Goal: Information Seeking & Learning: Learn about a topic

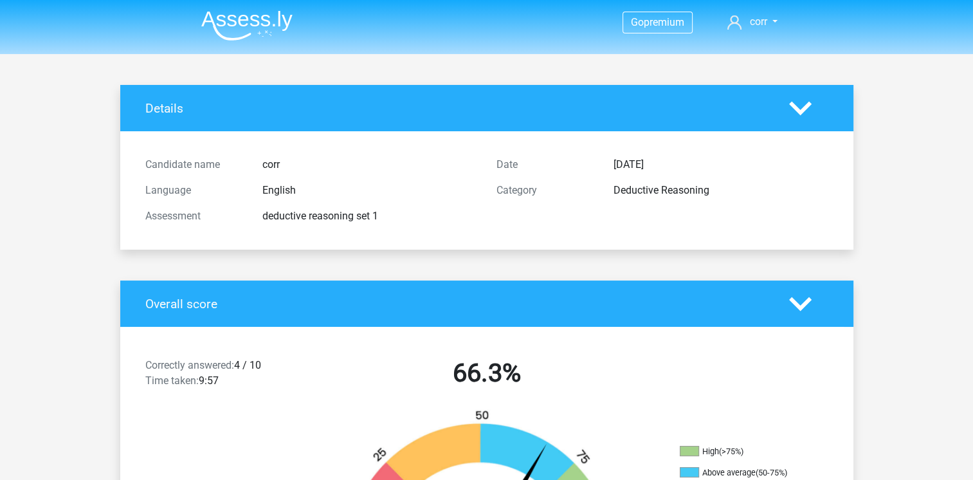
click at [242, 22] on img at bounding box center [246, 25] width 91 height 30
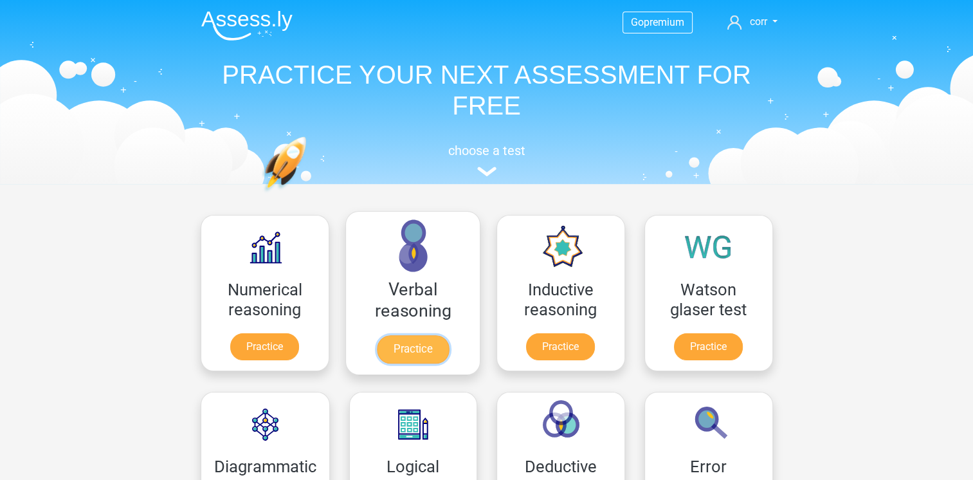
click at [424, 353] on link "Practice" at bounding box center [412, 349] width 72 height 28
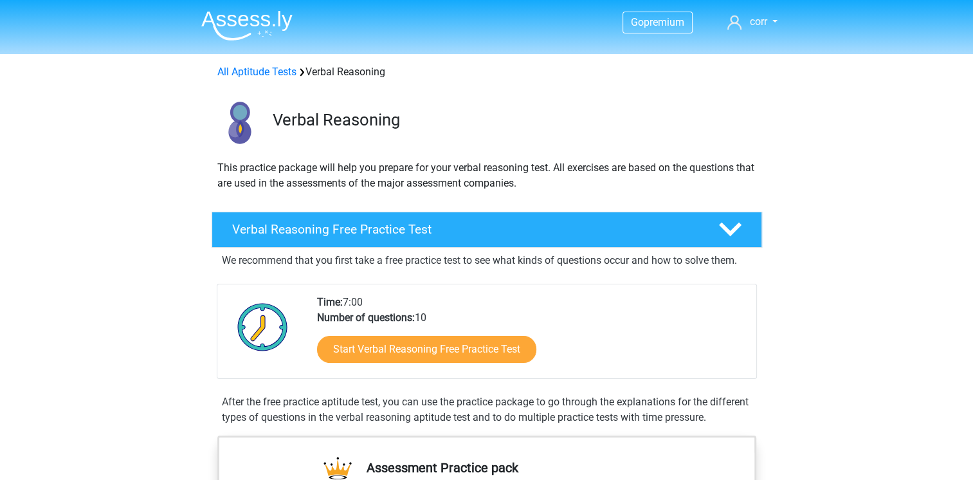
scroll to position [193, 0]
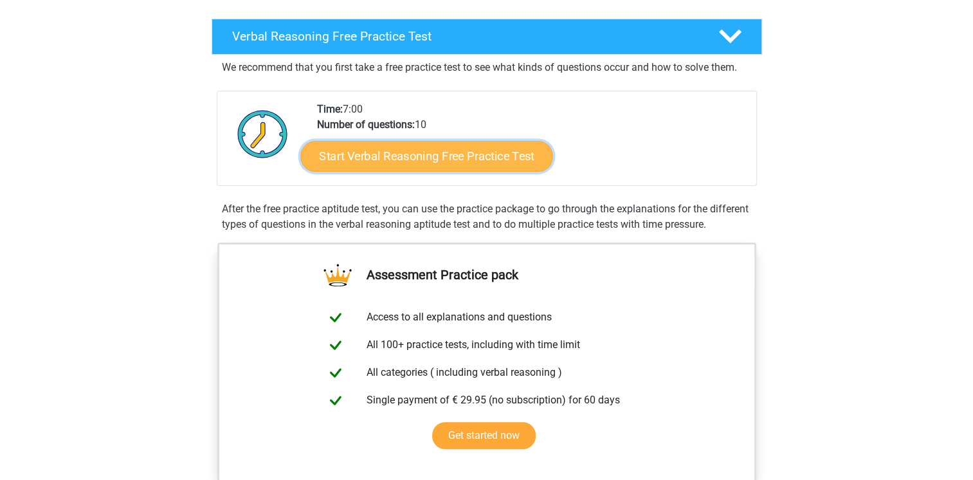
click at [461, 163] on link "Start Verbal Reasoning Free Practice Test" at bounding box center [426, 156] width 252 height 31
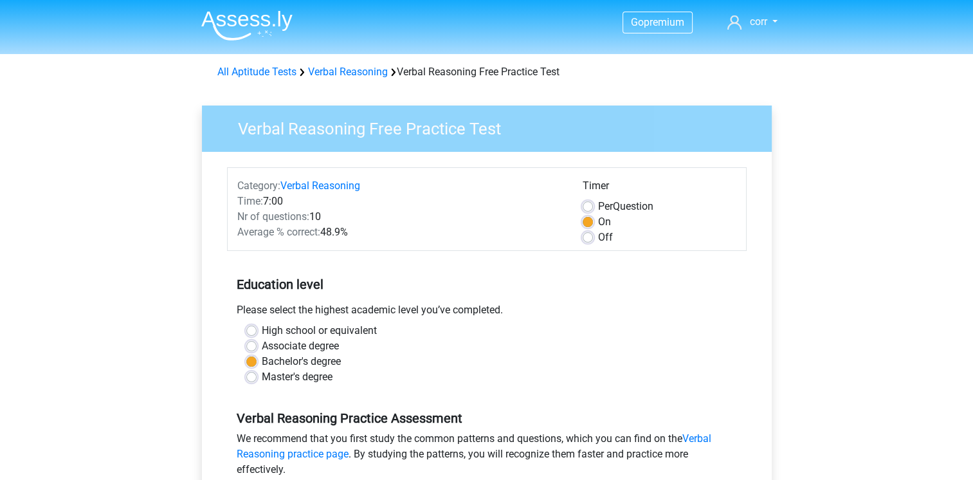
scroll to position [322, 0]
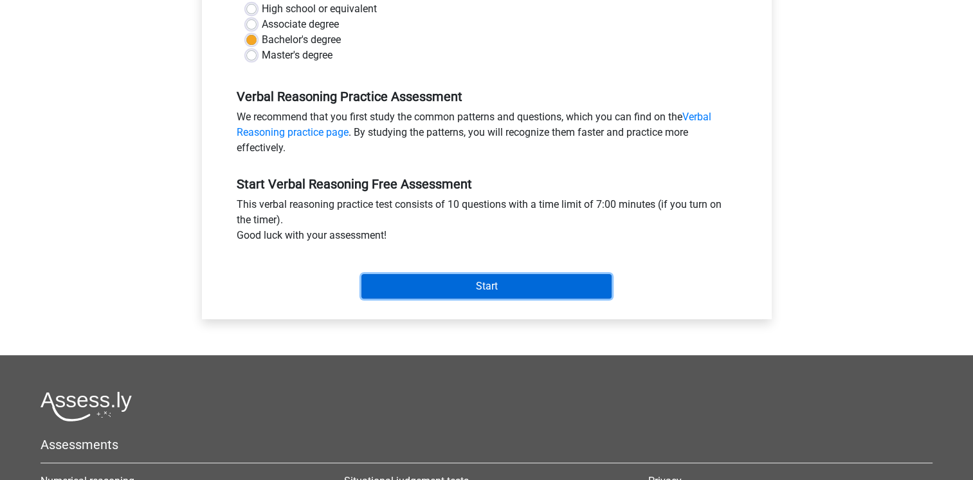
click at [489, 295] on input "Start" at bounding box center [486, 286] width 250 height 24
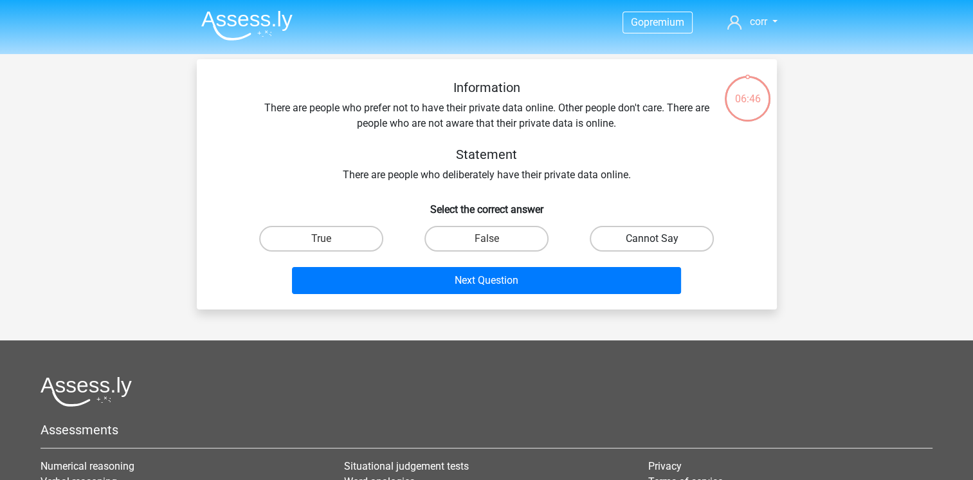
click at [626, 240] on label "Cannot Say" at bounding box center [652, 239] width 124 height 26
click at [652, 240] on input "Cannot Say" at bounding box center [656, 243] width 8 height 8
radio input "true"
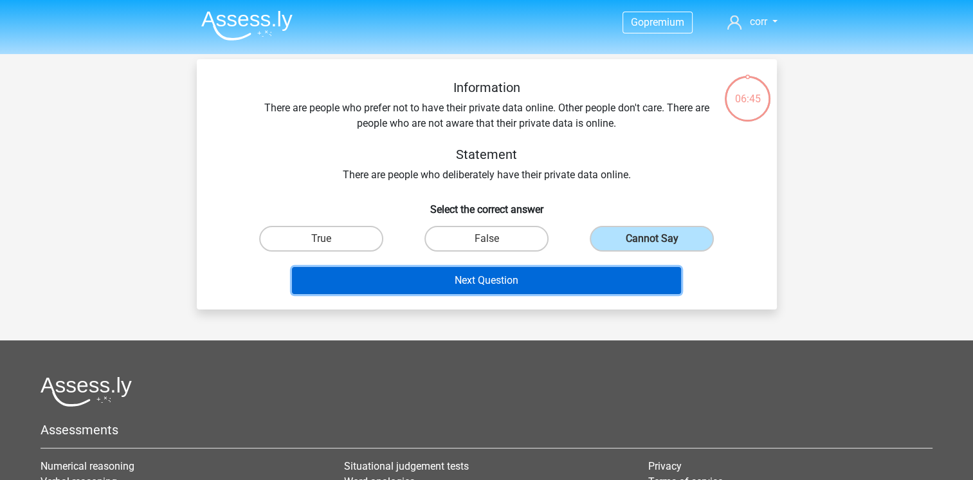
click at [520, 283] on button "Next Question" at bounding box center [486, 280] width 389 height 27
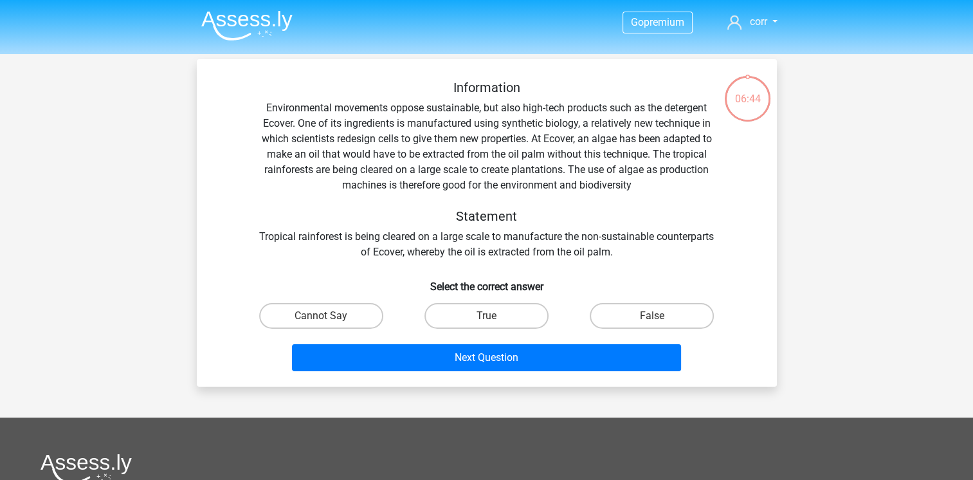
scroll to position [59, 0]
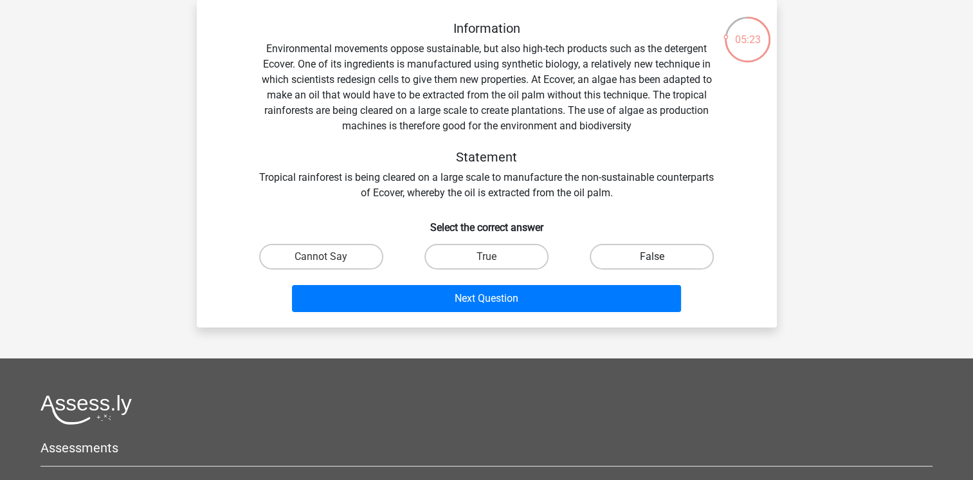
click at [633, 249] on label "False" at bounding box center [652, 257] width 124 height 26
click at [652, 257] on input "False" at bounding box center [656, 261] width 8 height 8
radio input "true"
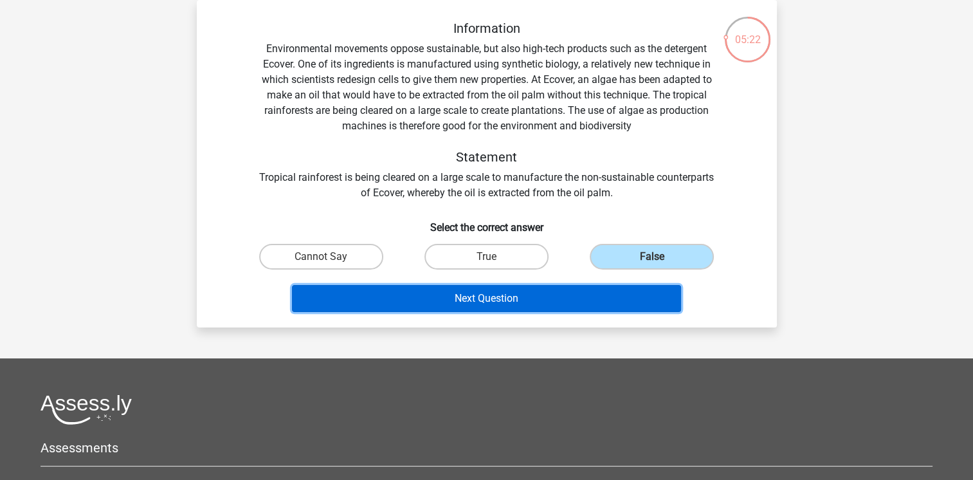
click at [549, 292] on button "Next Question" at bounding box center [486, 298] width 389 height 27
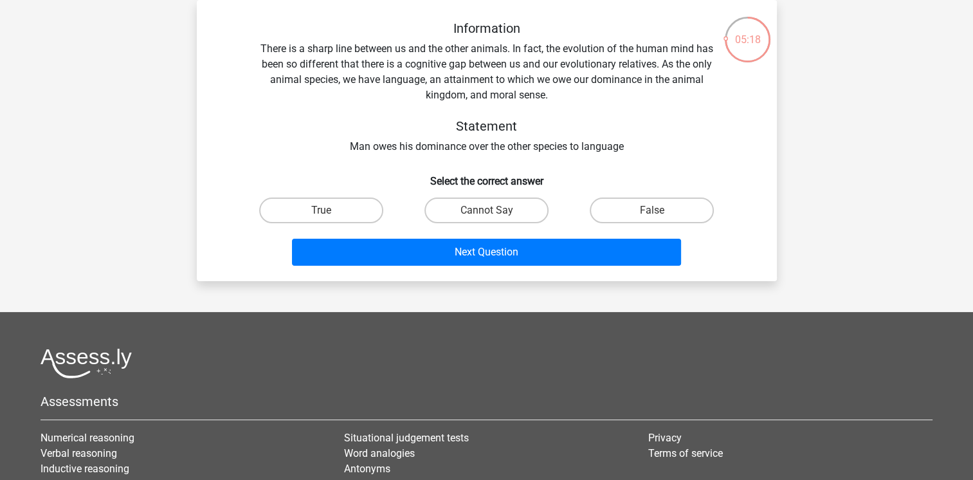
click at [549, 292] on div "Go premium corr [EMAIL_ADDRESS][DOMAIN_NAME]" at bounding box center [486, 296] width 973 height 711
click at [569, 204] on div "False" at bounding box center [651, 210] width 165 height 36
click at [367, 205] on label "True" at bounding box center [321, 210] width 124 height 26
click at [329, 210] on input "True" at bounding box center [325, 214] width 8 height 8
radio input "true"
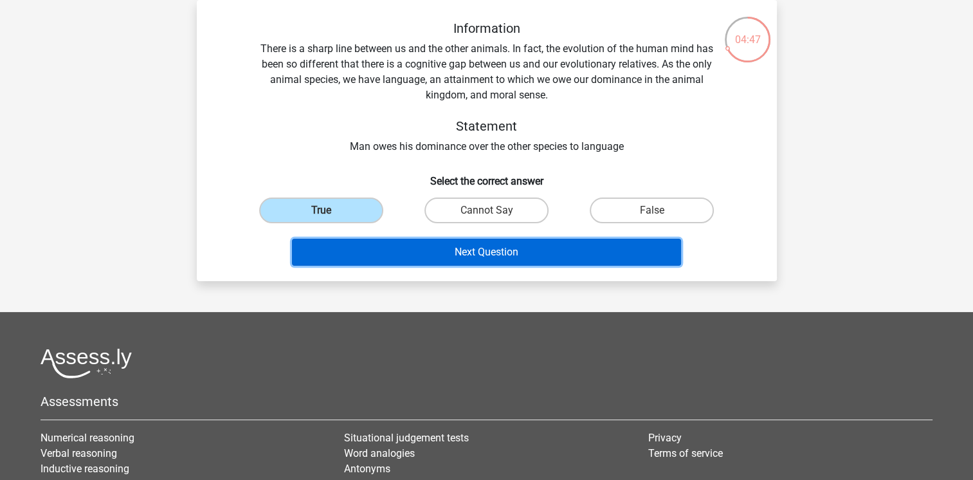
click at [428, 245] on button "Next Question" at bounding box center [486, 252] width 389 height 27
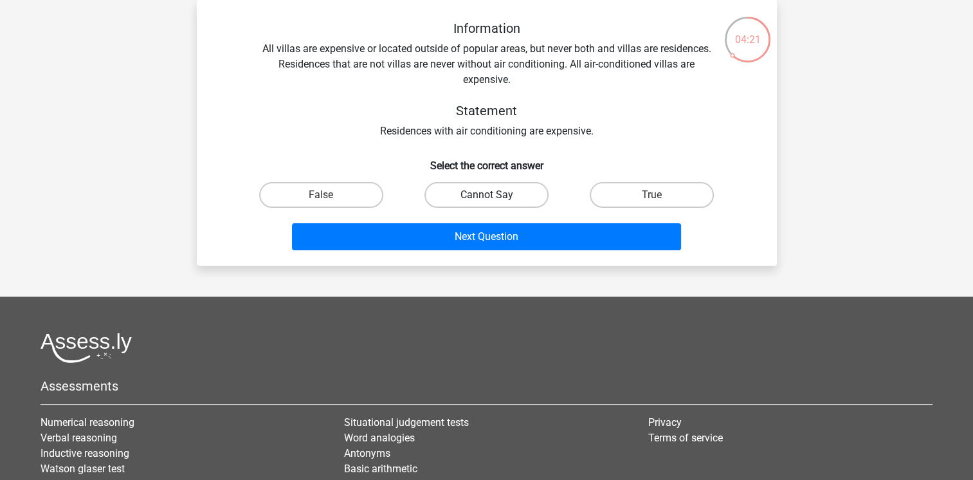
click at [511, 190] on label "Cannot Say" at bounding box center [486, 195] width 124 height 26
click at [494, 195] on input "Cannot Say" at bounding box center [490, 199] width 8 height 8
radio input "true"
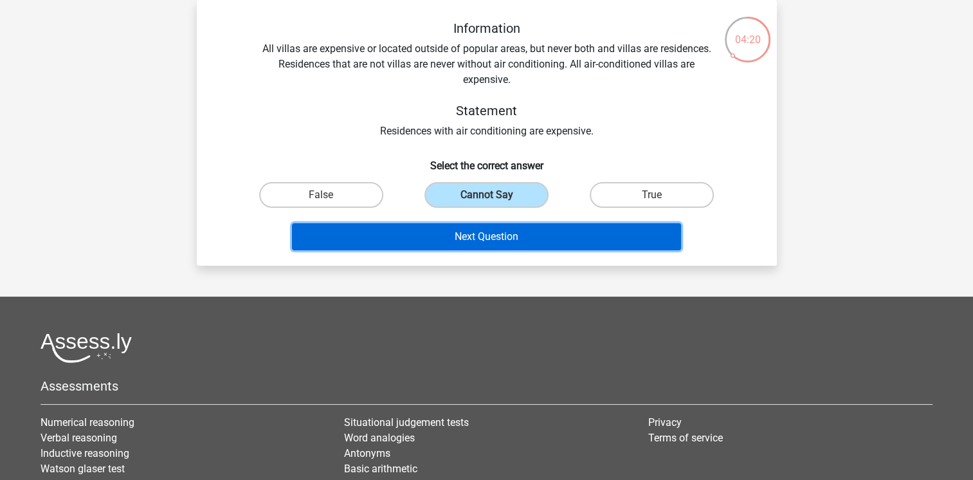
click at [505, 231] on button "Next Question" at bounding box center [486, 236] width 389 height 27
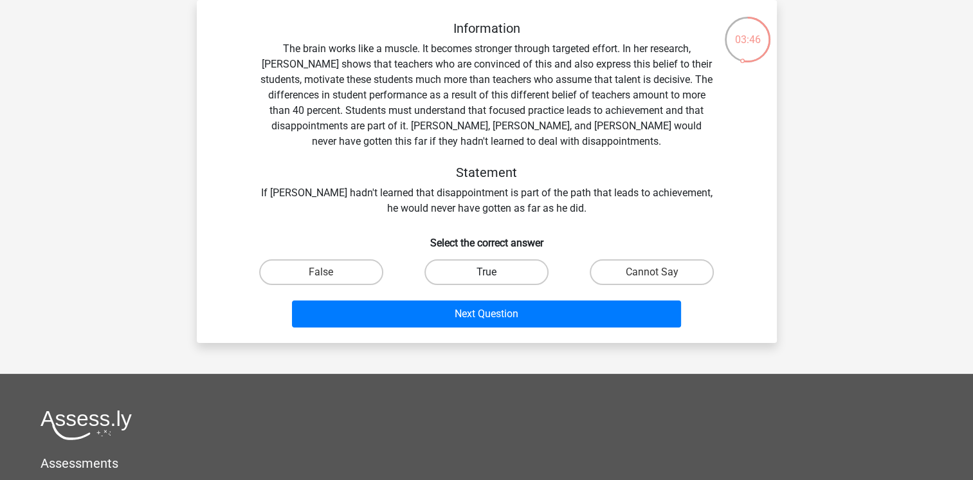
click at [500, 261] on label "True" at bounding box center [486, 272] width 124 height 26
click at [494, 272] on input "True" at bounding box center [490, 276] width 8 height 8
radio input "true"
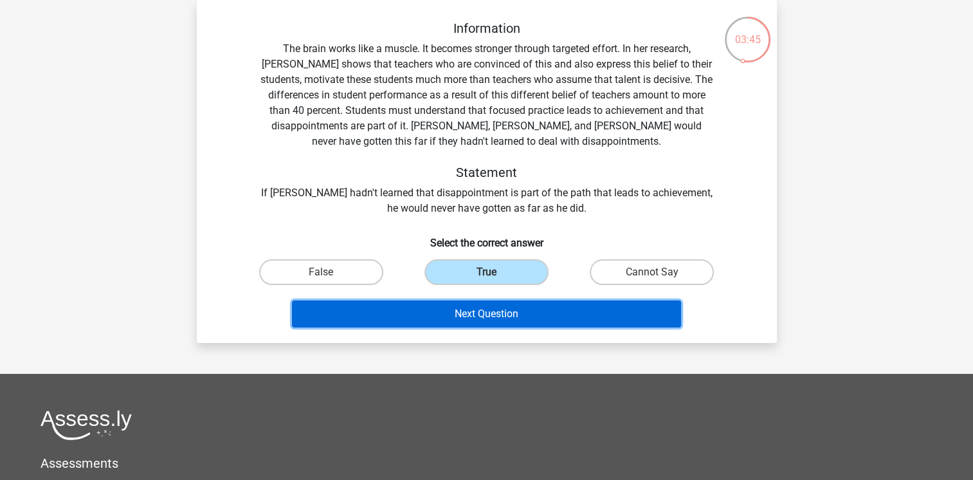
click at [487, 309] on button "Next Question" at bounding box center [486, 313] width 389 height 27
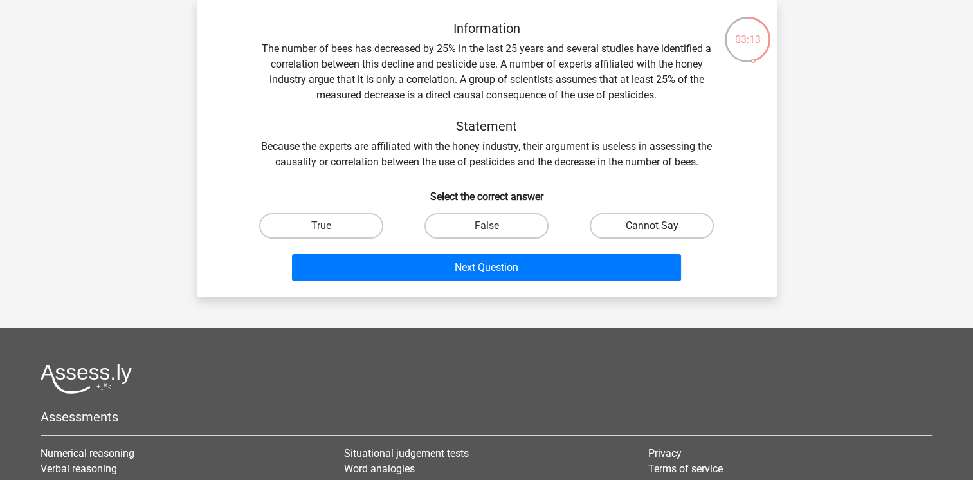
click at [630, 221] on label "Cannot Say" at bounding box center [652, 226] width 124 height 26
click at [652, 226] on input "Cannot Say" at bounding box center [656, 230] width 8 height 8
radio input "true"
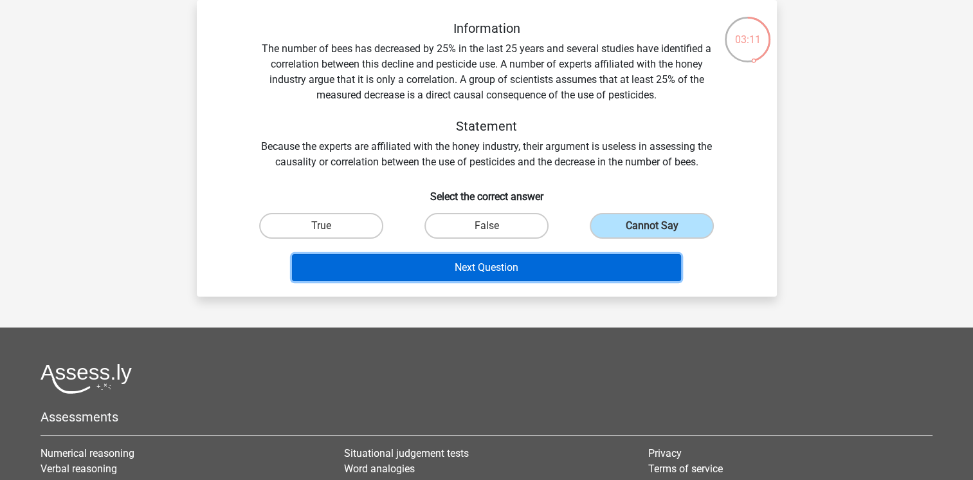
click at [574, 265] on button "Next Question" at bounding box center [486, 267] width 389 height 27
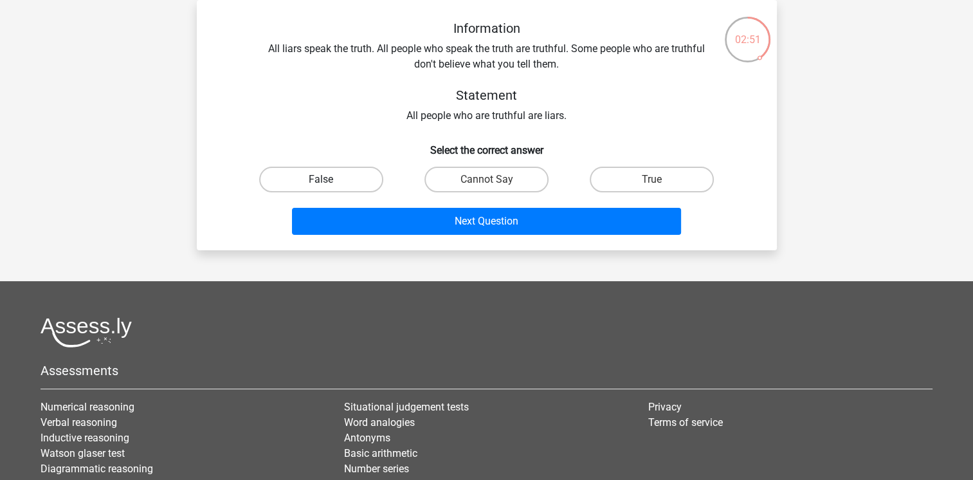
click at [345, 183] on label "False" at bounding box center [321, 180] width 124 height 26
click at [329, 183] on input "False" at bounding box center [325, 183] width 8 height 8
radio input "true"
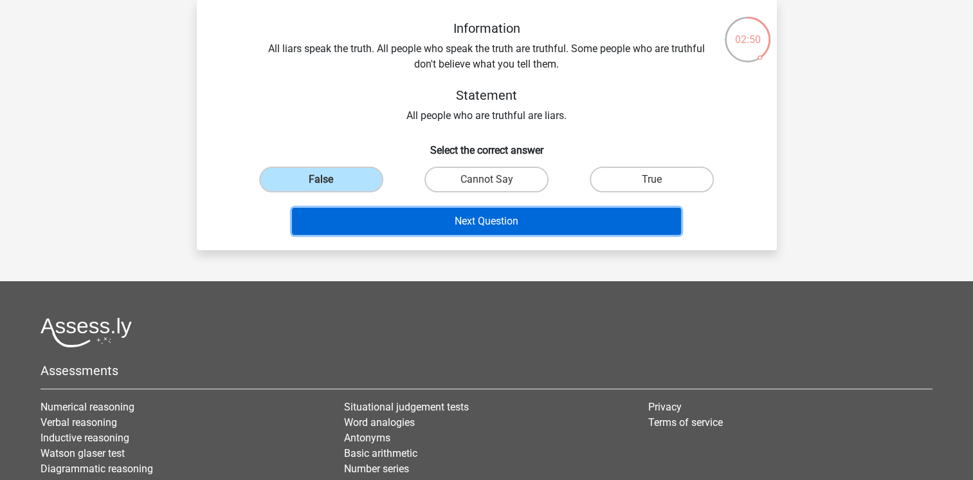
click at [418, 219] on button "Next Question" at bounding box center [486, 221] width 389 height 27
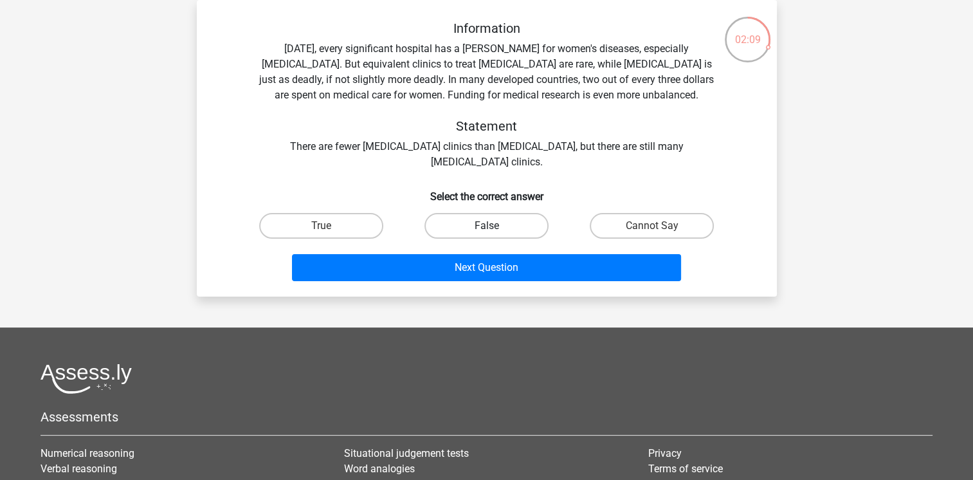
click at [516, 214] on label "False" at bounding box center [486, 226] width 124 height 26
click at [494, 226] on input "False" at bounding box center [490, 230] width 8 height 8
radio input "true"
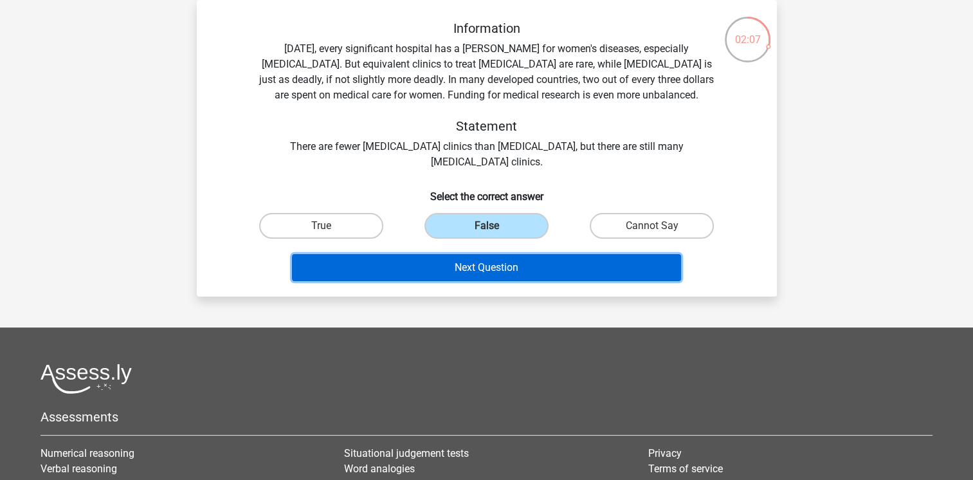
click at [507, 266] on button "Next Question" at bounding box center [486, 267] width 389 height 27
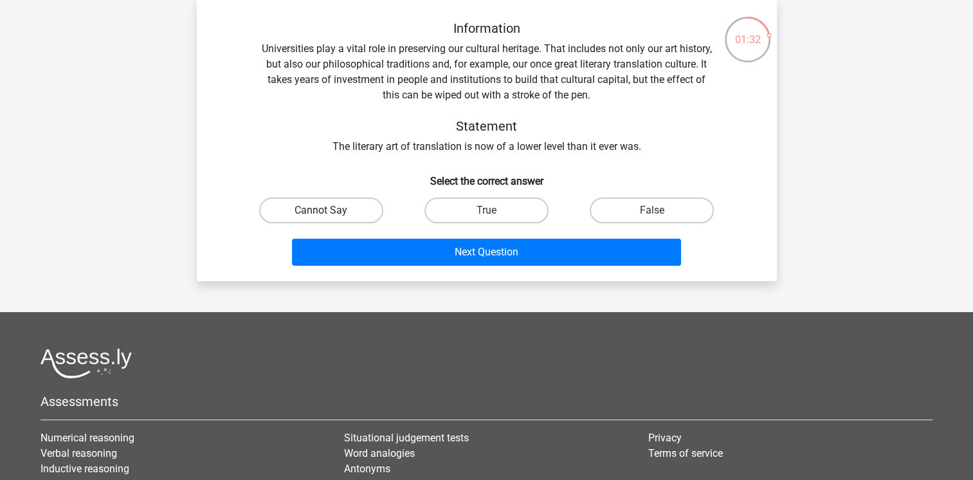
click at [338, 208] on label "Cannot Say" at bounding box center [321, 210] width 124 height 26
click at [329, 210] on input "Cannot Say" at bounding box center [325, 214] width 8 height 8
radio input "true"
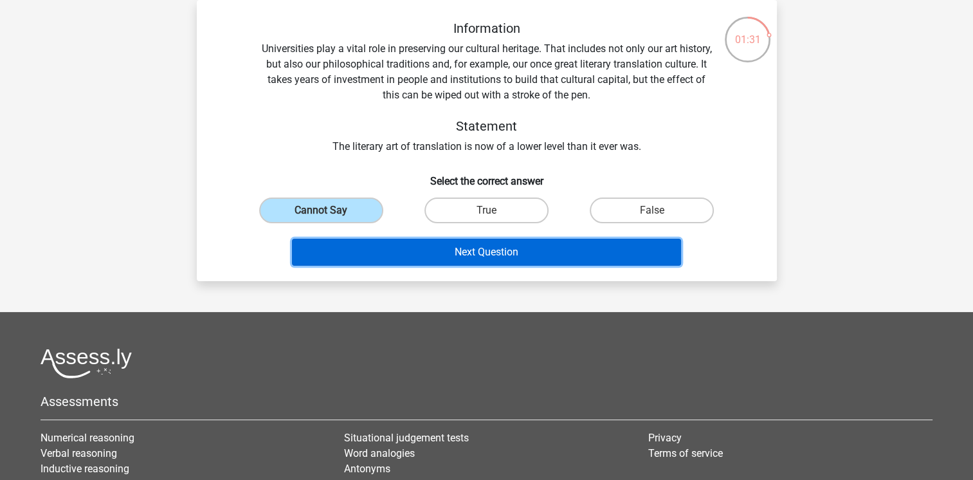
click at [367, 250] on button "Next Question" at bounding box center [486, 252] width 389 height 27
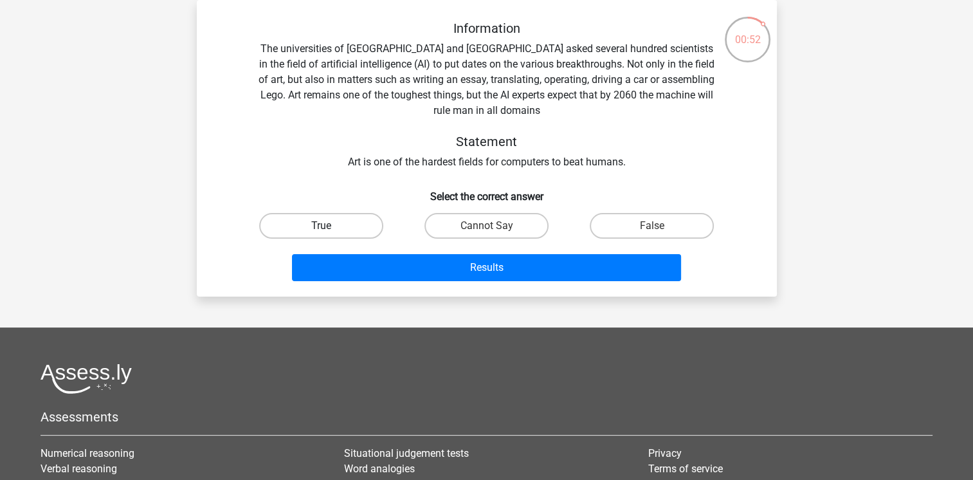
click at [317, 217] on label "True" at bounding box center [321, 226] width 124 height 26
click at [321, 226] on input "True" at bounding box center [325, 230] width 8 height 8
radio input "true"
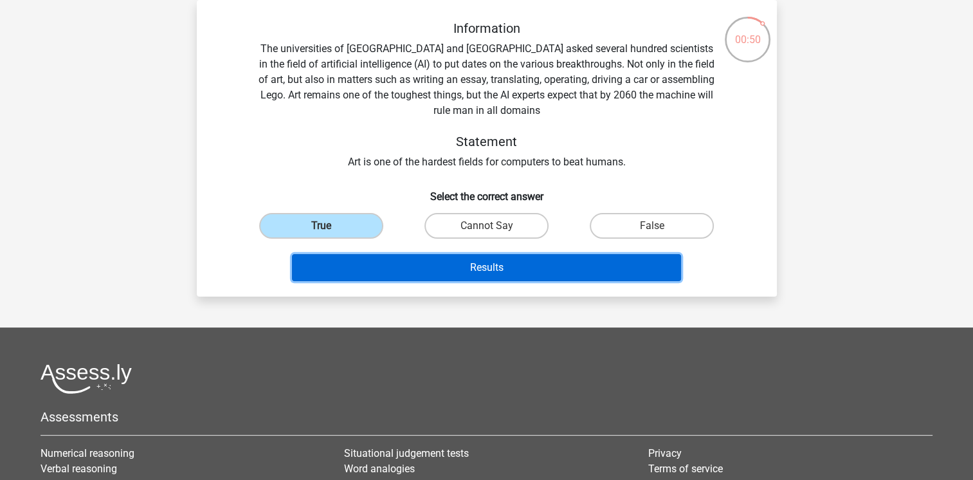
click at [343, 278] on button "Results" at bounding box center [486, 267] width 389 height 27
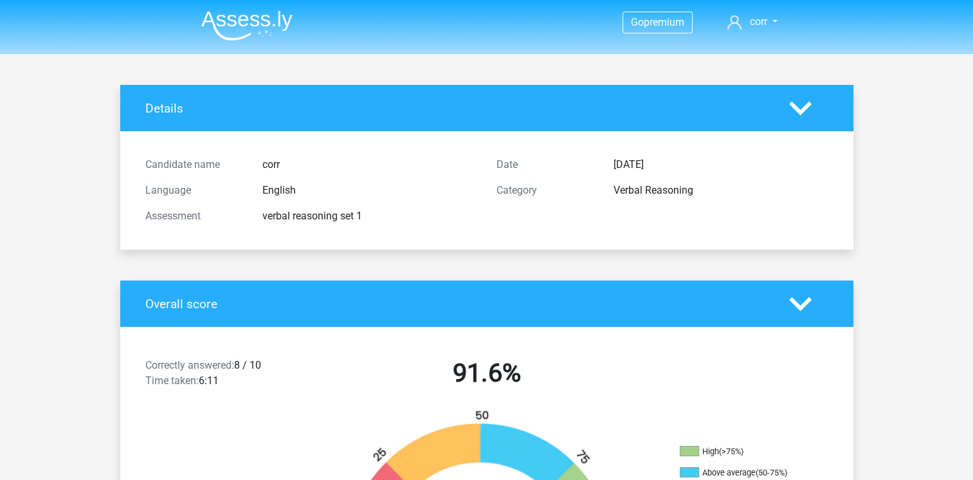
scroll to position [257, 0]
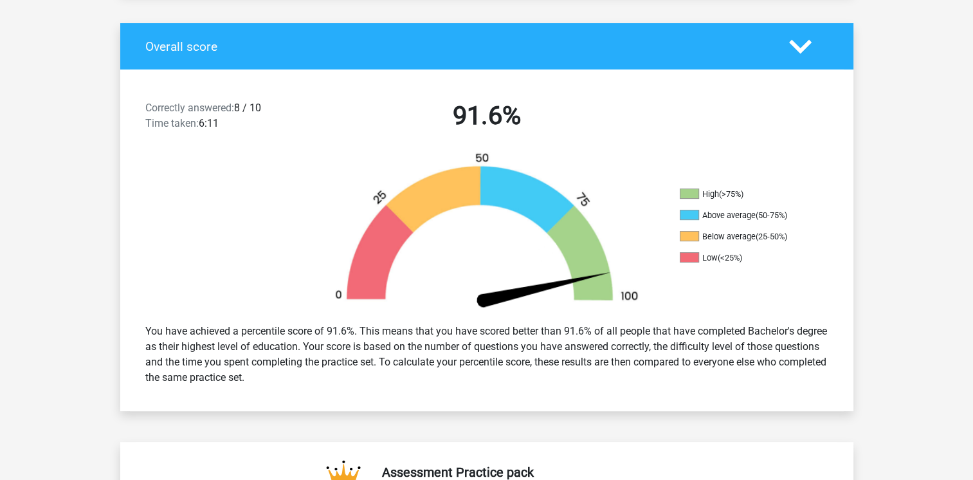
click at [354, 318] on div "You have achieved a percentile score of 91.6%. This means that you have scored …" at bounding box center [487, 354] width 702 height 72
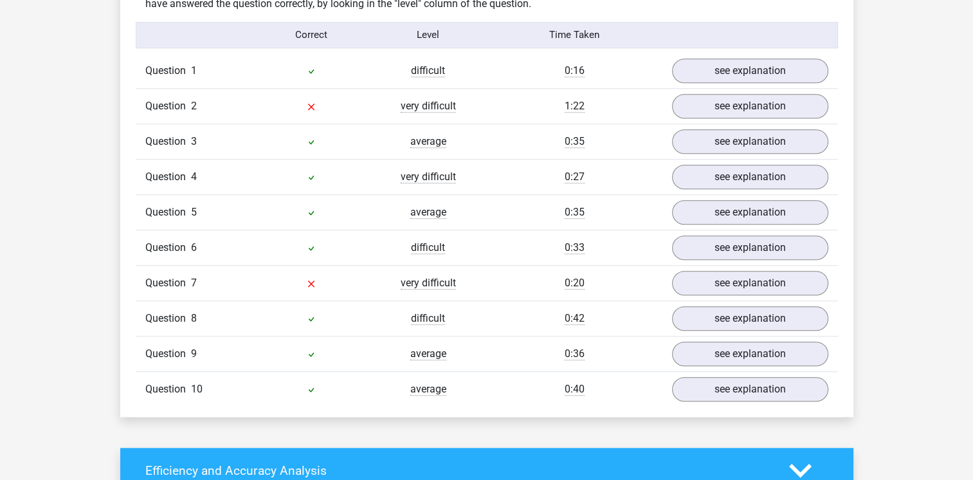
scroll to position [836, 0]
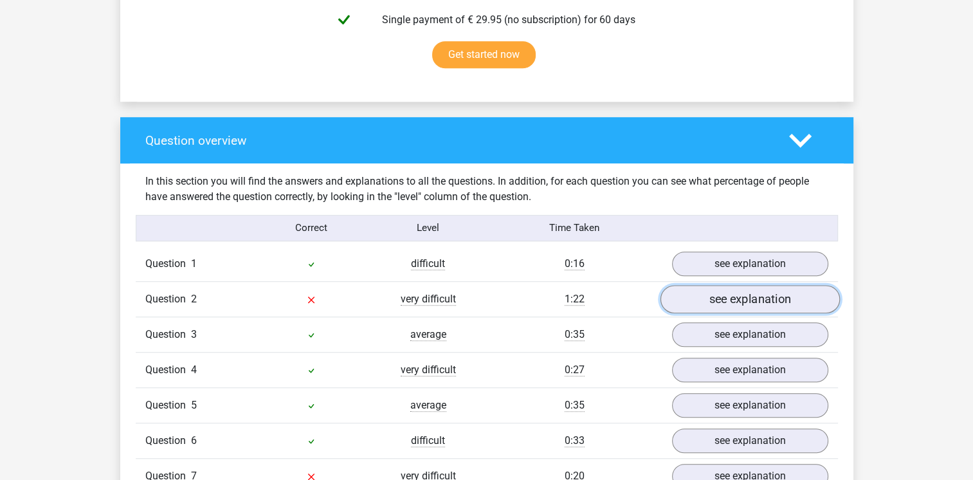
click at [729, 285] on link "see explanation" at bounding box center [749, 299] width 179 height 28
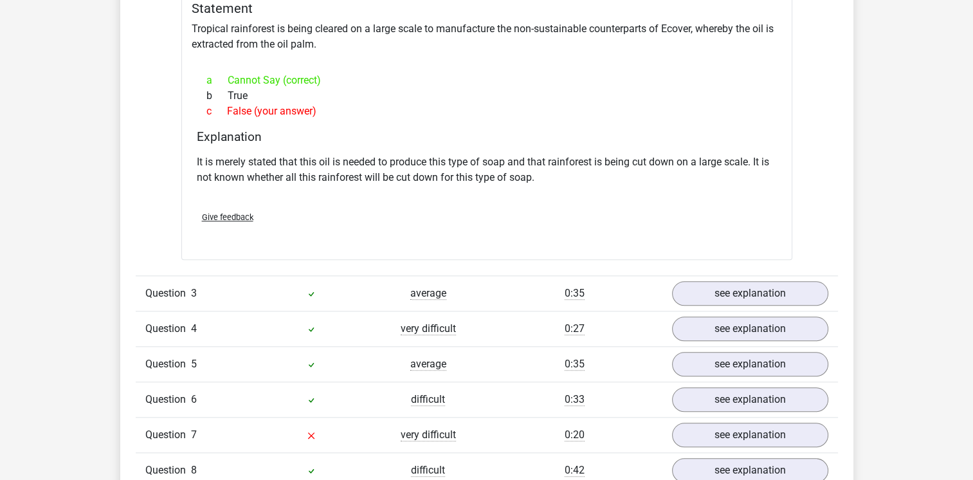
scroll to position [1415, 0]
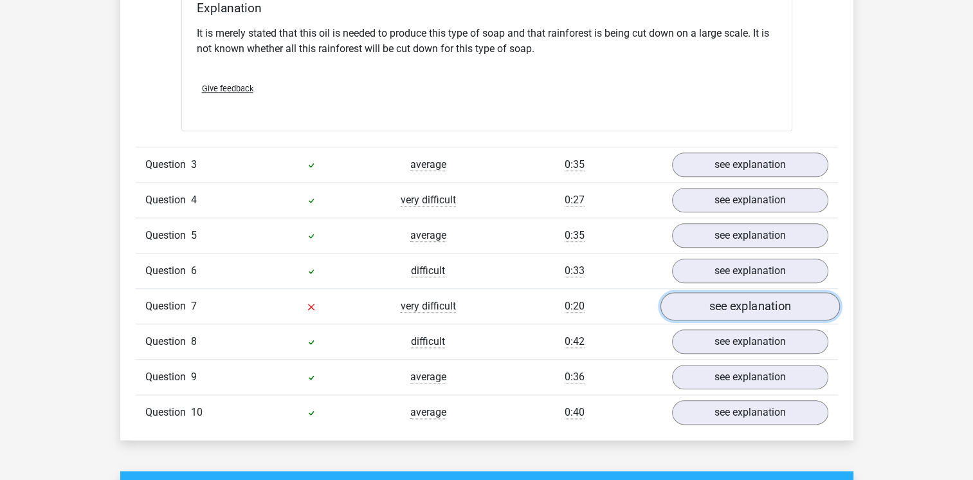
click at [694, 292] on link "see explanation" at bounding box center [749, 306] width 179 height 28
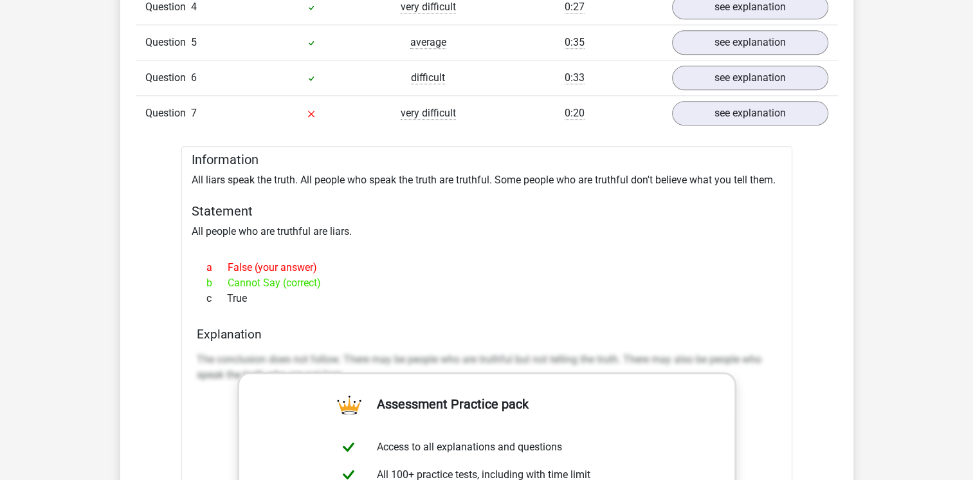
scroll to position [1800, 0]
